Goal: Complete application form: Complete application form

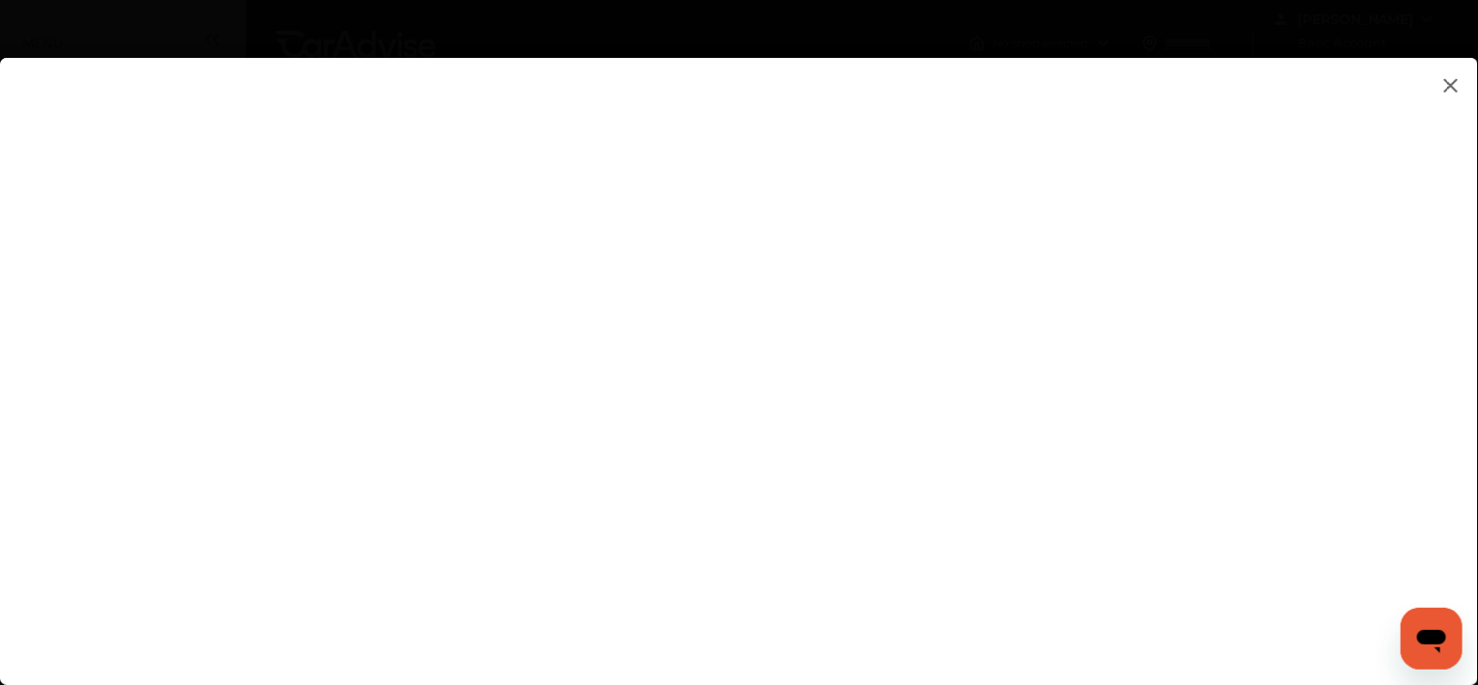
click at [872, 508] on flutter-view at bounding box center [739, 352] width 1478 height 589
type input "**********"
click at [1266, 375] on flutter-view at bounding box center [739, 352] width 1478 height 589
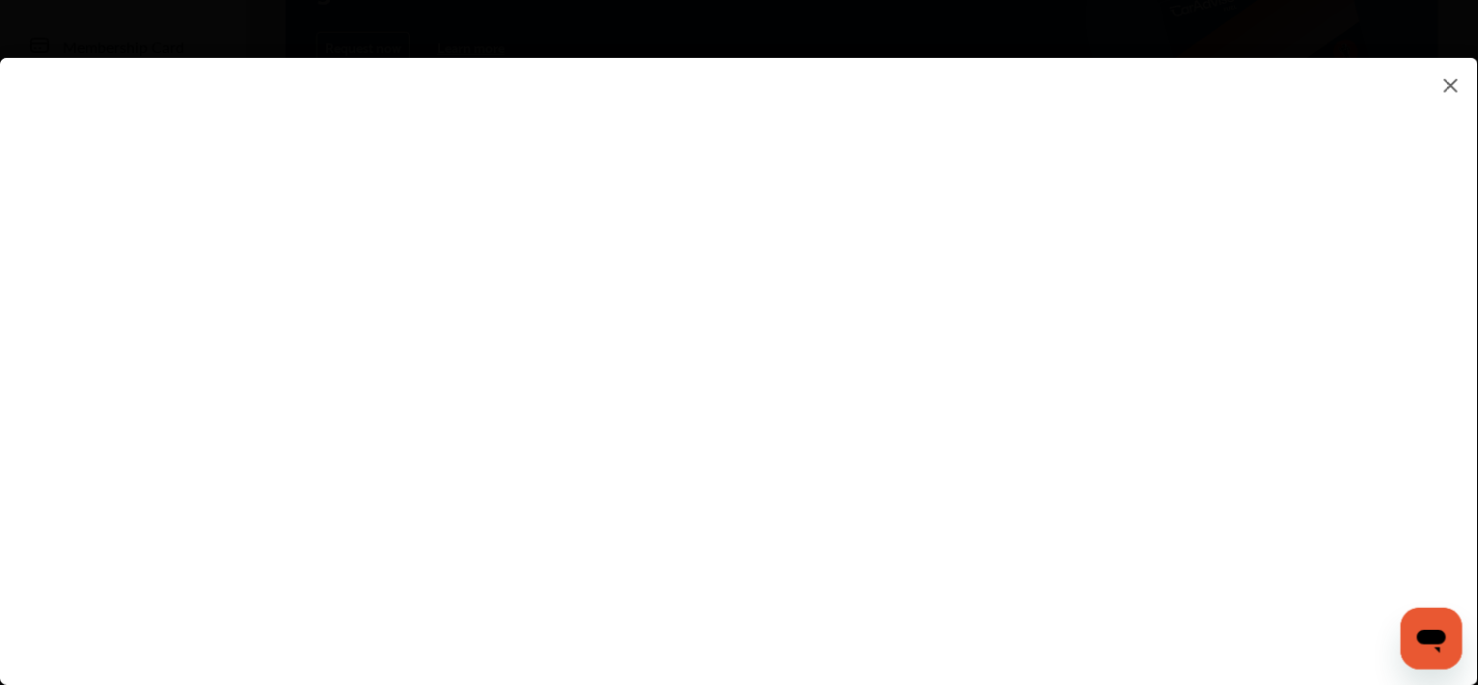
click at [847, 313] on flutter-view at bounding box center [739, 352] width 1478 height 589
click at [845, 303] on textarea at bounding box center [1041, 310] width 401 height 25
click at [873, 312] on flutter-view at bounding box center [739, 352] width 1478 height 589
click at [853, 312] on flutter-view at bounding box center [739, 352] width 1478 height 589
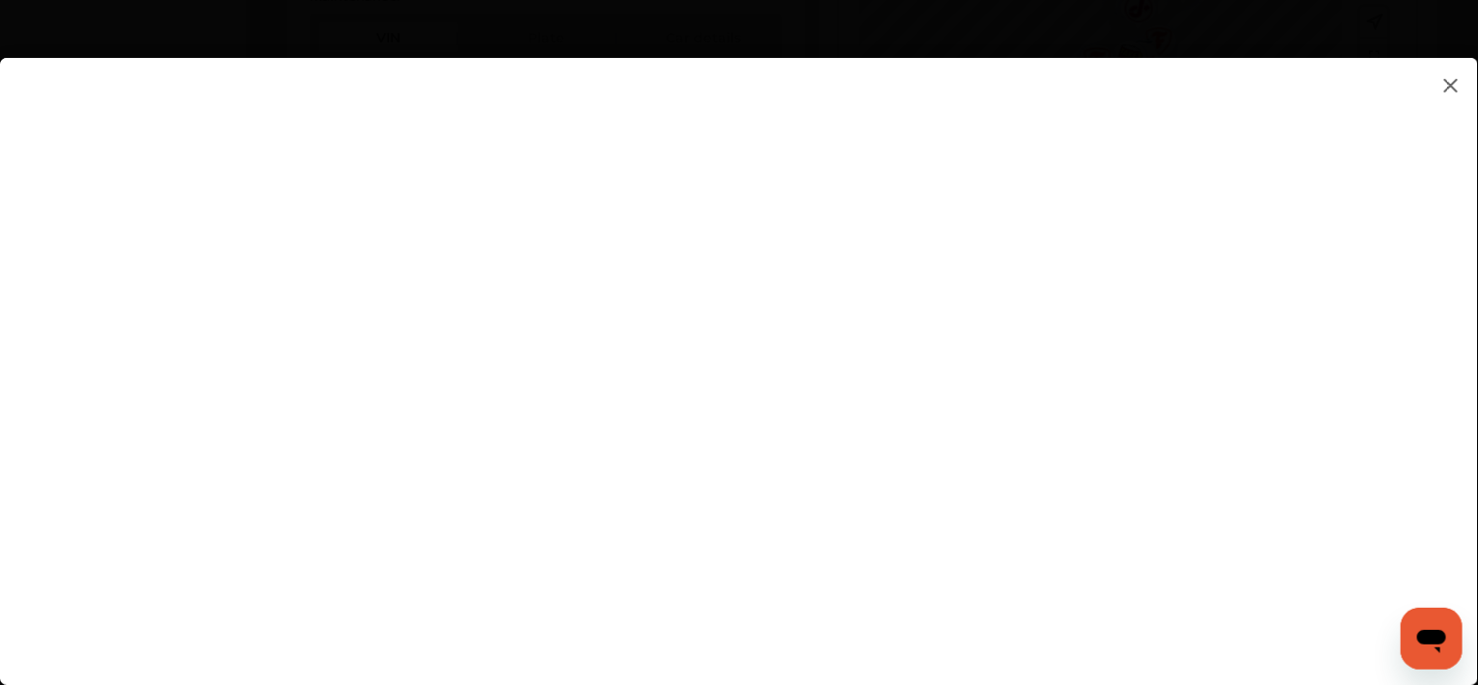
click at [853, 312] on flutter-view at bounding box center [739, 352] width 1478 height 589
click at [1031, 289] on flutter-view at bounding box center [739, 352] width 1478 height 589
click at [885, 411] on flutter-view at bounding box center [739, 352] width 1478 height 589
click at [893, 497] on flutter-view at bounding box center [739, 352] width 1478 height 589
type input "*"
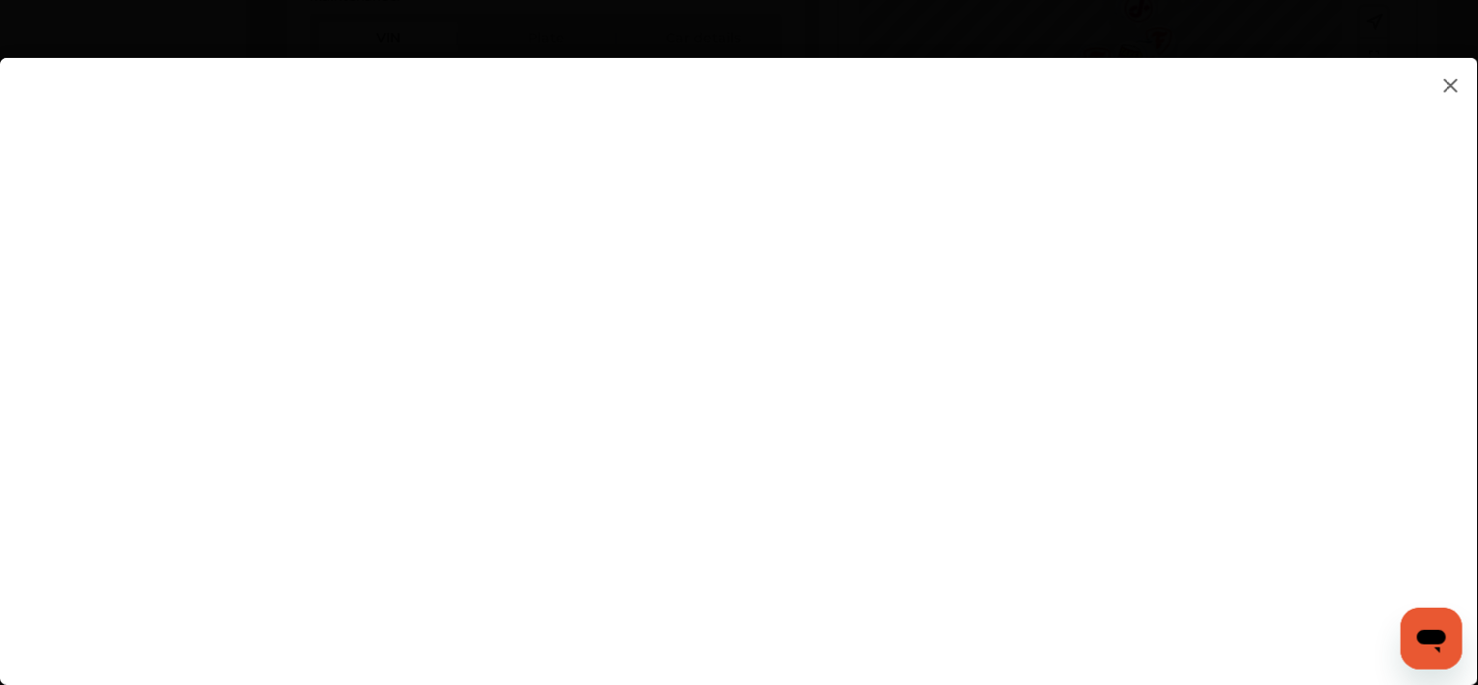
type input "********"
click at [897, 309] on flutter-view at bounding box center [739, 352] width 1478 height 589
type textarea "*********"
click at [902, 396] on flutter-view at bounding box center [739, 352] width 1478 height 589
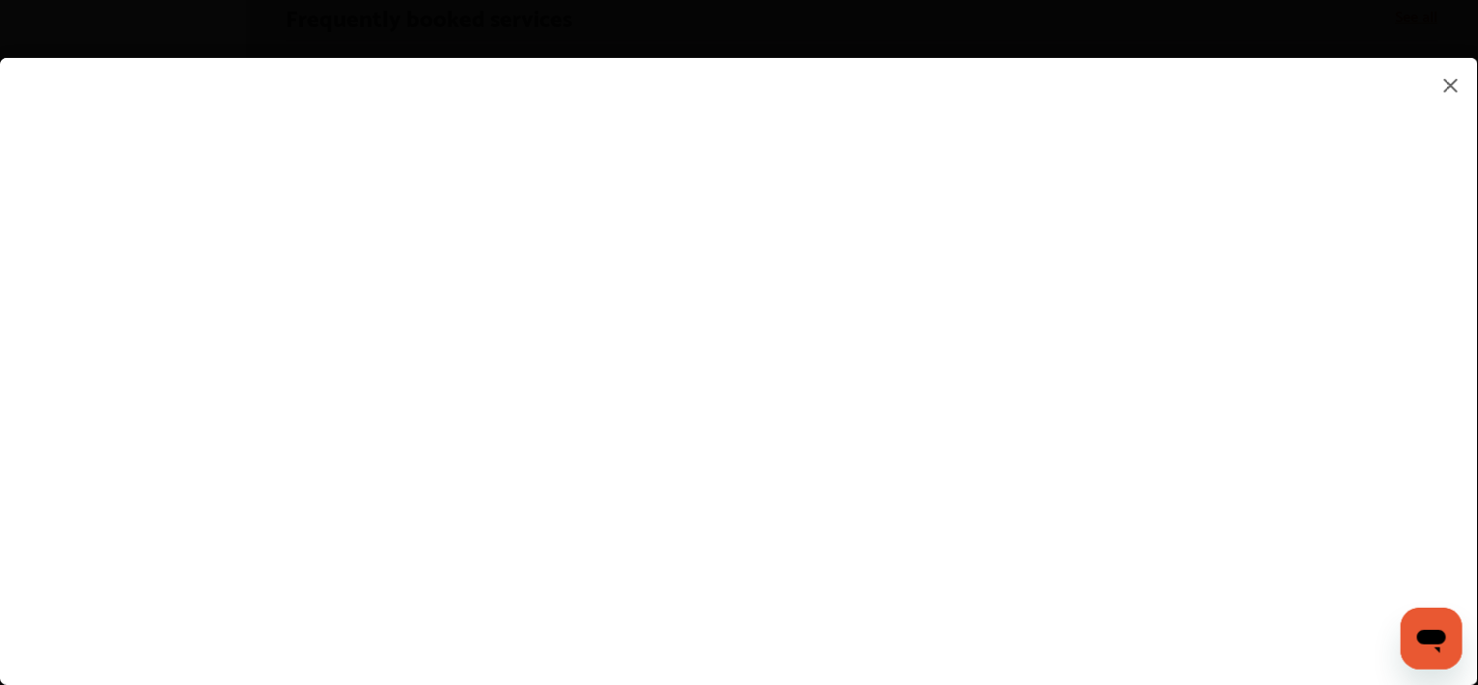
click at [1266, 457] on flutter-view at bounding box center [739, 352] width 1478 height 589
click at [873, 258] on flutter-view at bounding box center [739, 352] width 1478 height 589
click at [876, 258] on flutter-view at bounding box center [739, 352] width 1478 height 589
click at [993, 258] on flutter-view at bounding box center [739, 352] width 1478 height 589
type input "*********"
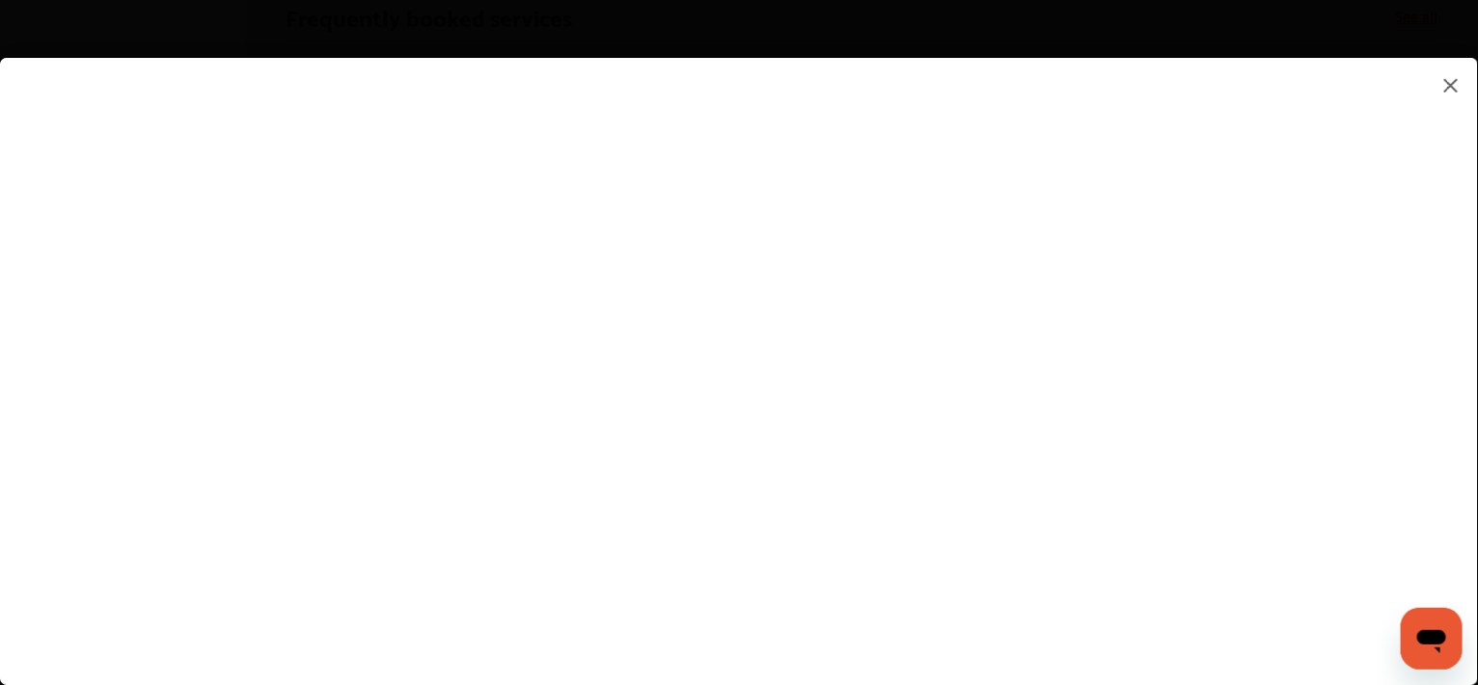
click at [925, 366] on flutter-view "*********" at bounding box center [739, 352] width 1478 height 589
click at [880, 446] on flutter-view at bounding box center [739, 352] width 1478 height 589
click at [872, 469] on flutter-view at bounding box center [739, 352] width 1478 height 589
click at [834, 529] on flutter-view at bounding box center [739, 352] width 1478 height 589
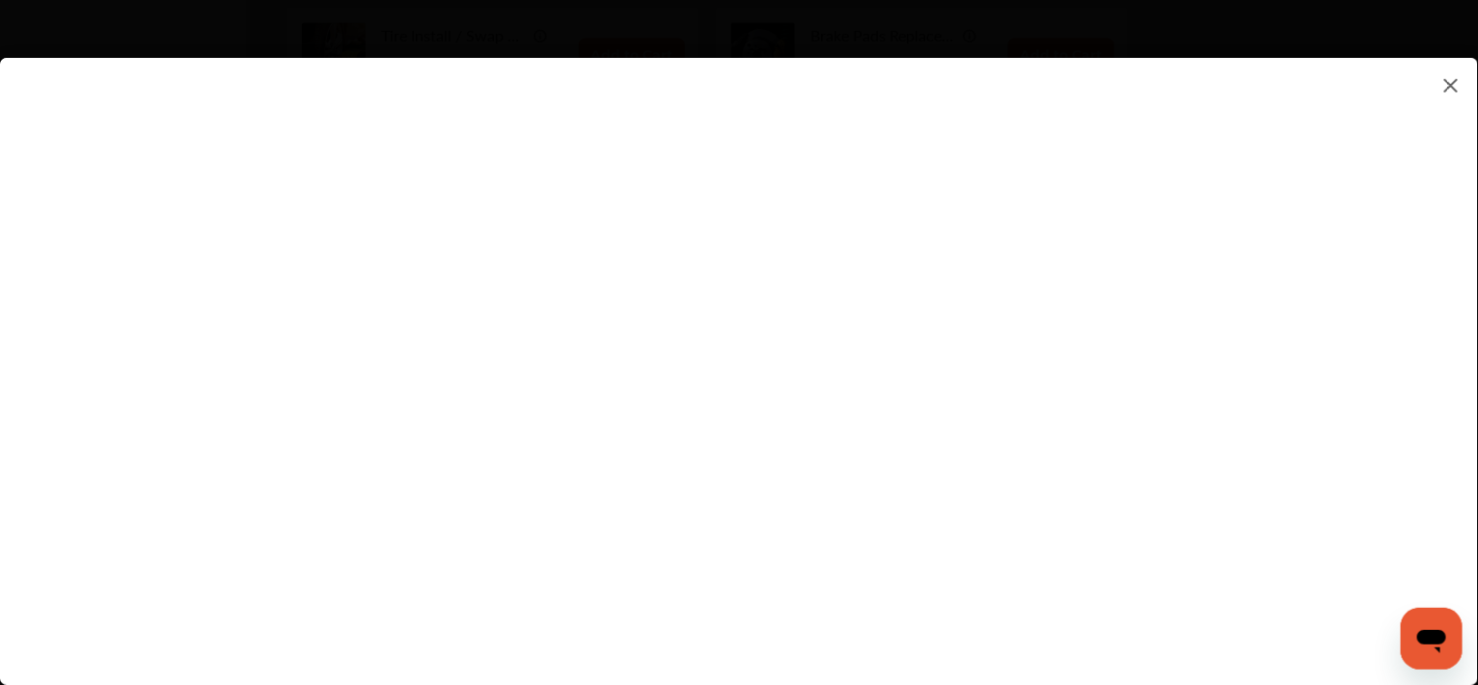
click at [1073, 578] on flutter-view at bounding box center [739, 352] width 1478 height 589
click at [1073, 579] on flutter-view at bounding box center [739, 352] width 1478 height 589
click at [1043, 216] on flutter-view at bounding box center [739, 352] width 1478 height 589
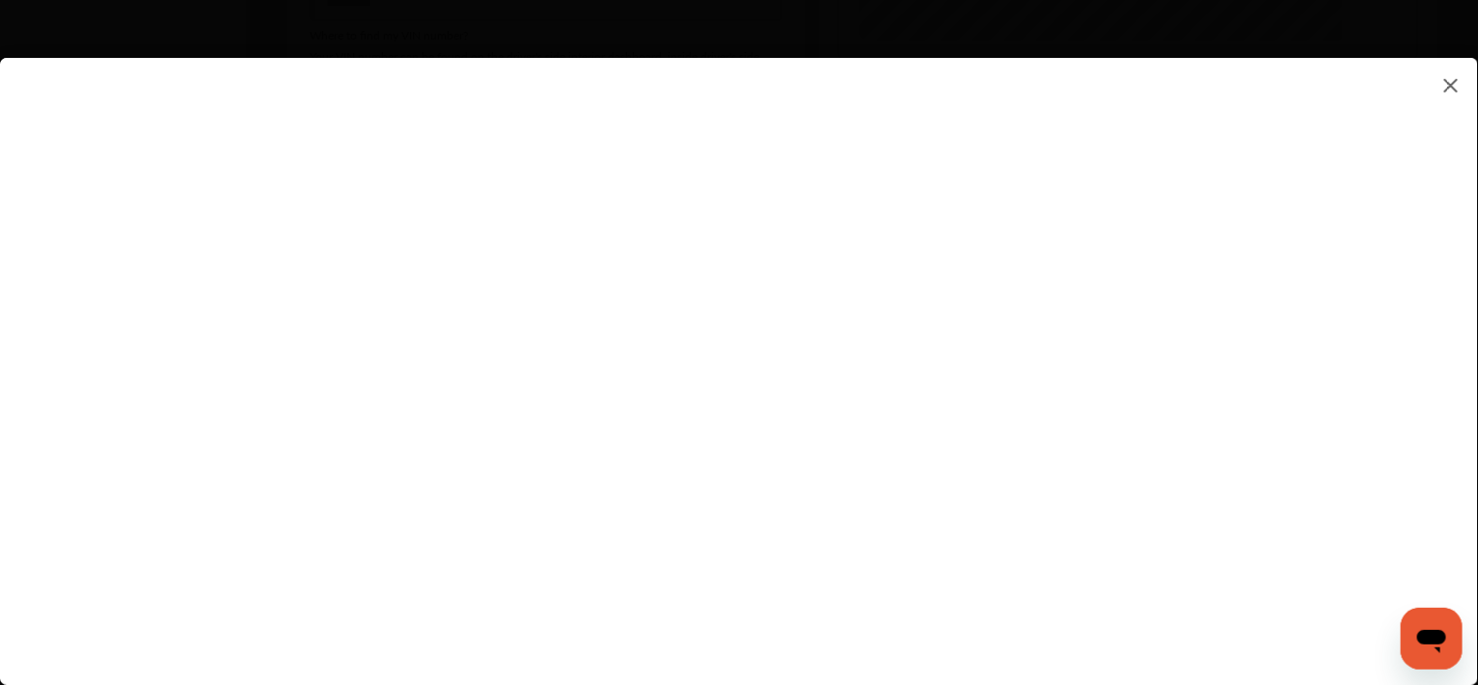
click at [859, 434] on flutter-view at bounding box center [739, 352] width 1478 height 589
type input "**********"
click at [1071, 579] on flutter-view at bounding box center [739, 352] width 1478 height 589
